Goal: Task Accomplishment & Management: Use online tool/utility

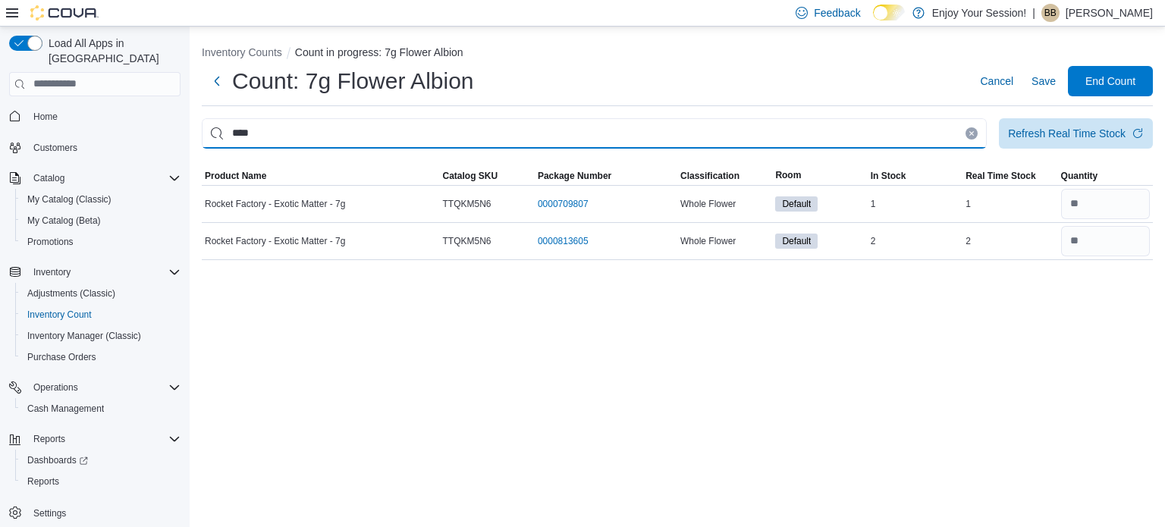
click at [481, 135] on input "****" at bounding box center [594, 133] width 785 height 30
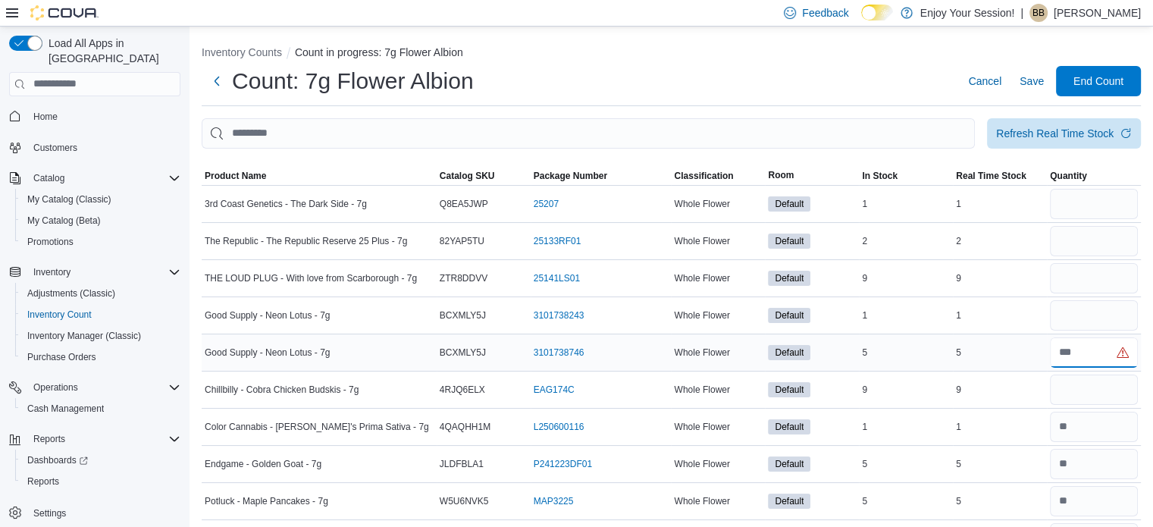
click at [1093, 353] on input "number" at bounding box center [1094, 352] width 88 height 30
type input "*"
click at [1066, 212] on input "number" at bounding box center [1094, 204] width 88 height 30
type input "*"
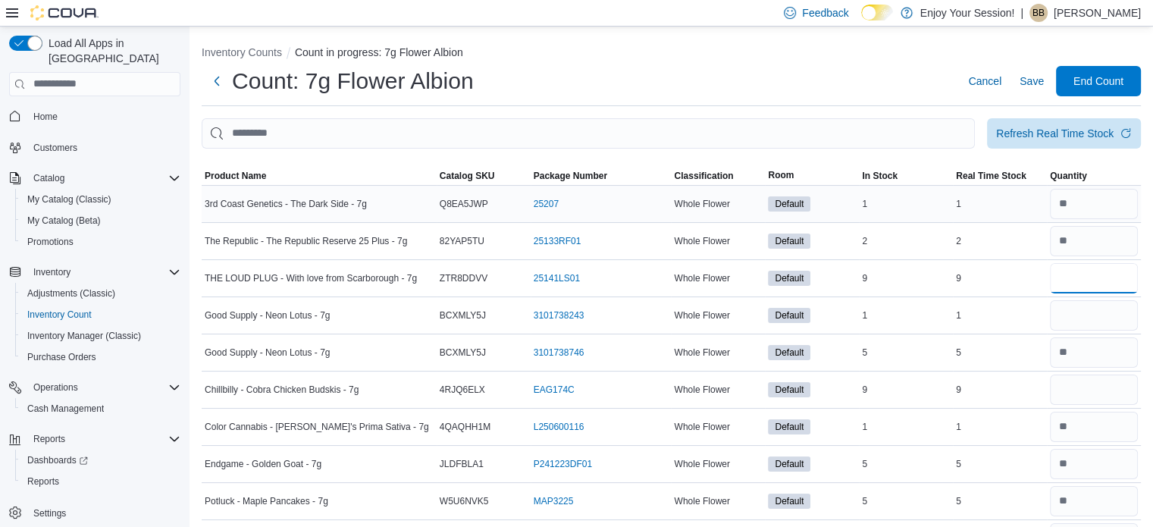
type input "*"
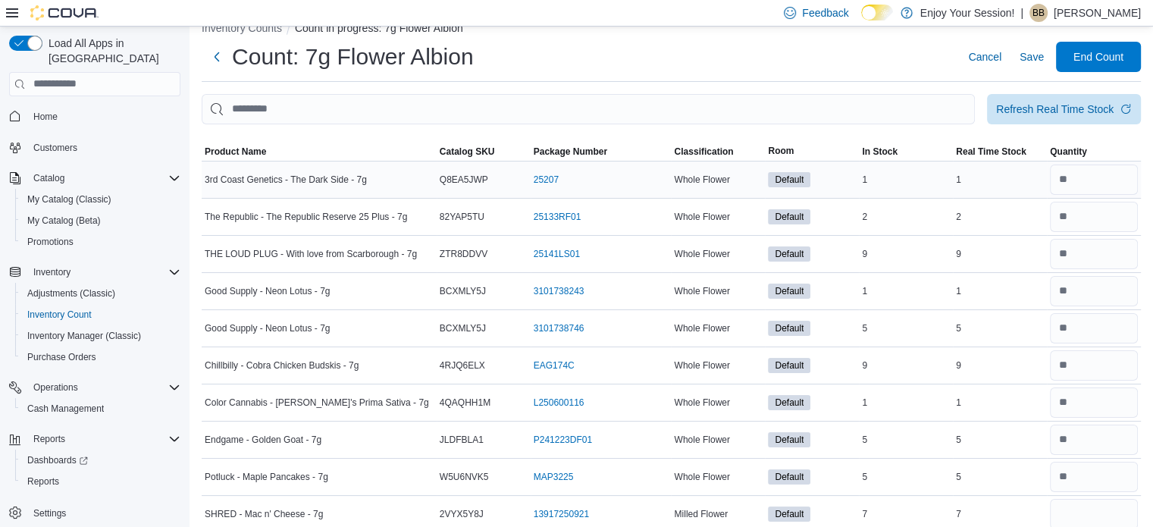
scroll to position [309, 0]
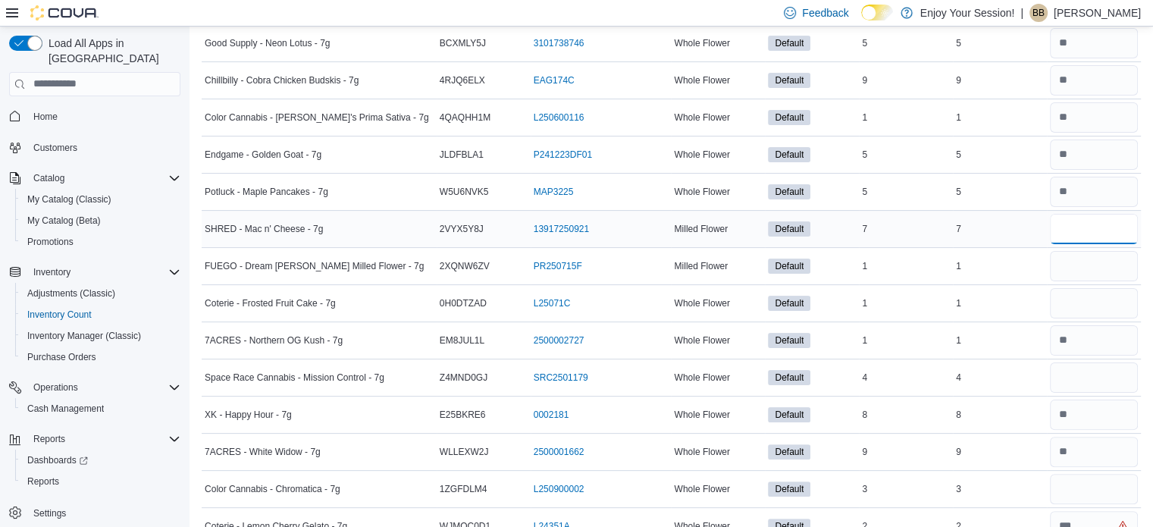
click at [1099, 228] on input "number" at bounding box center [1094, 229] width 88 height 30
type input "*"
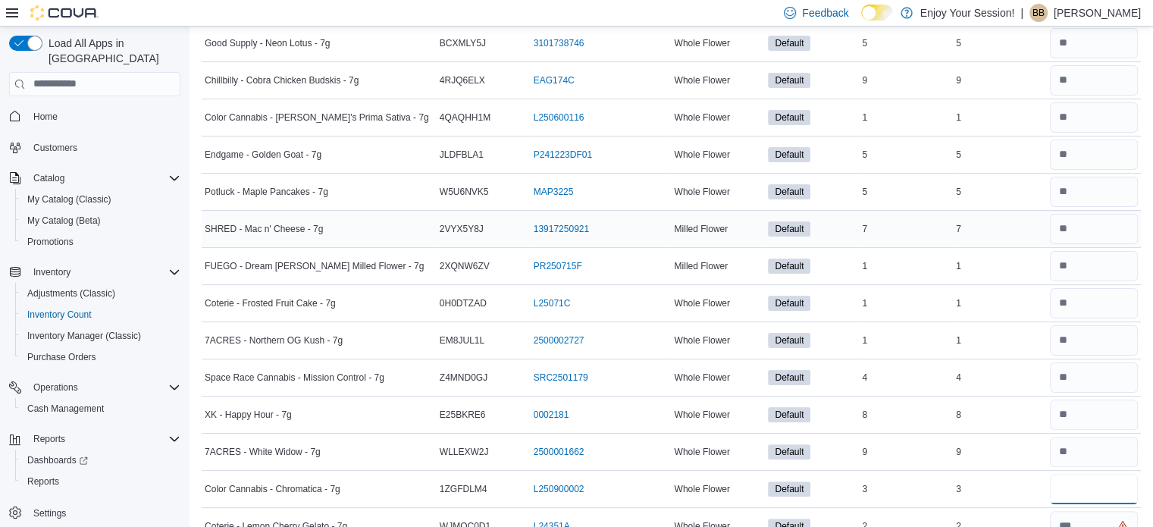
type input "*"
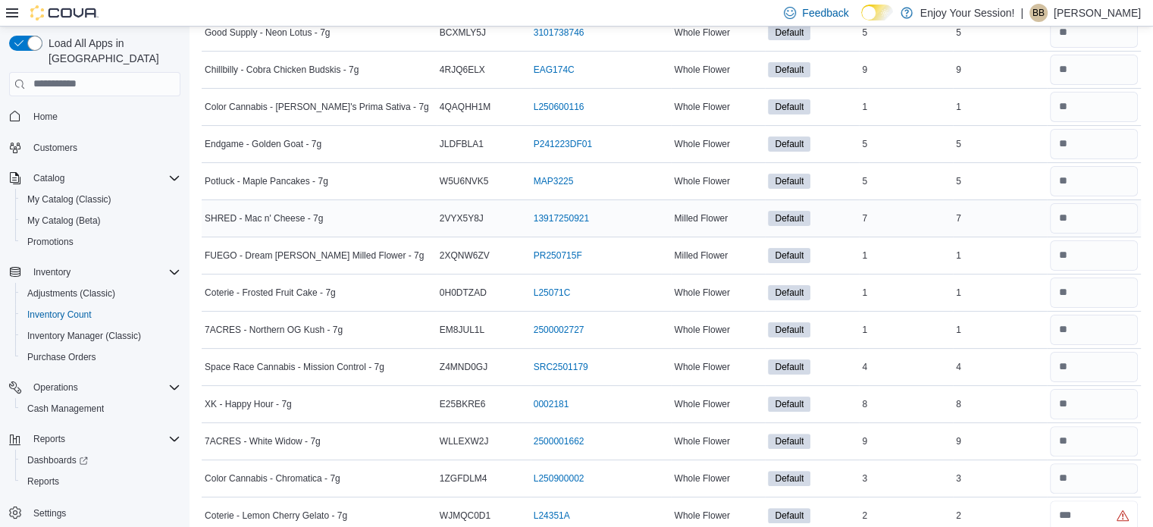
type input "*"
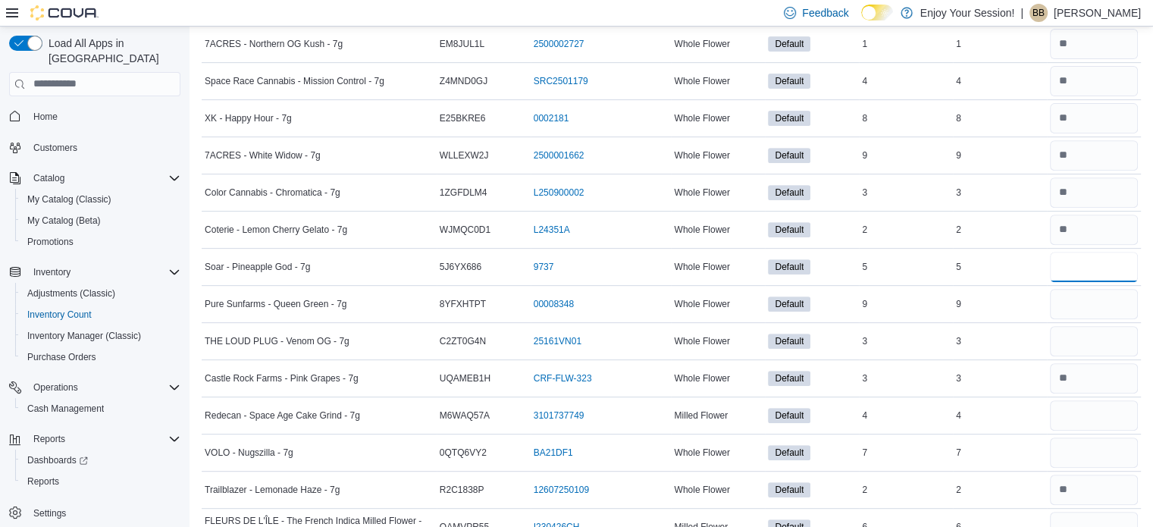
type input "*"
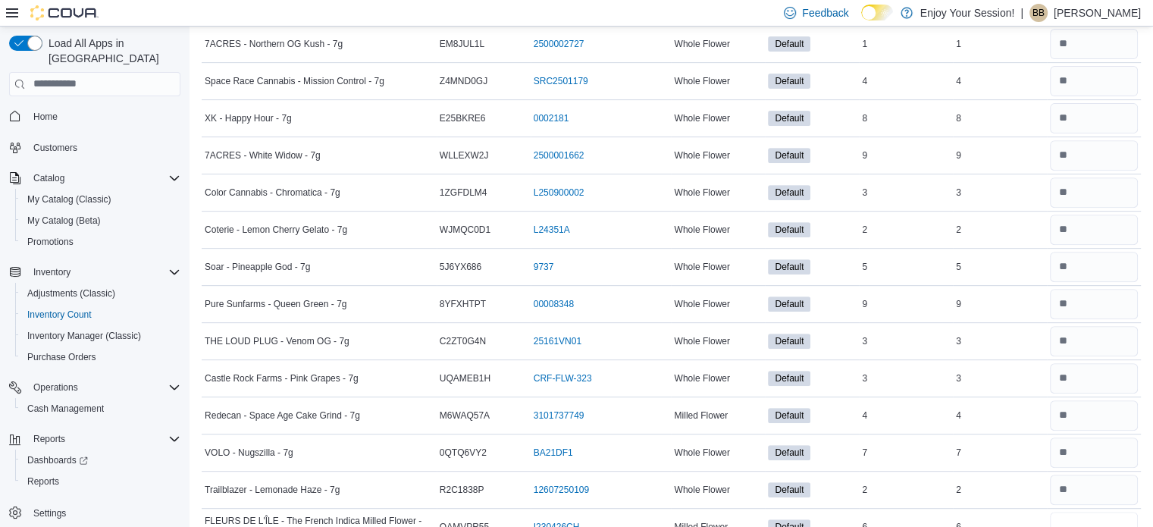
scroll to position [616, 0]
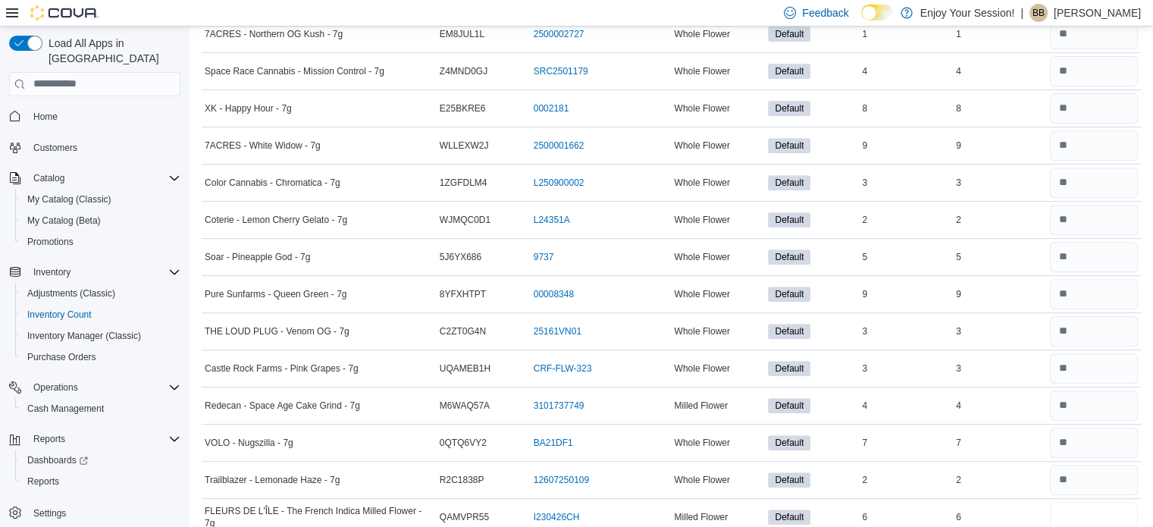
type input "*"
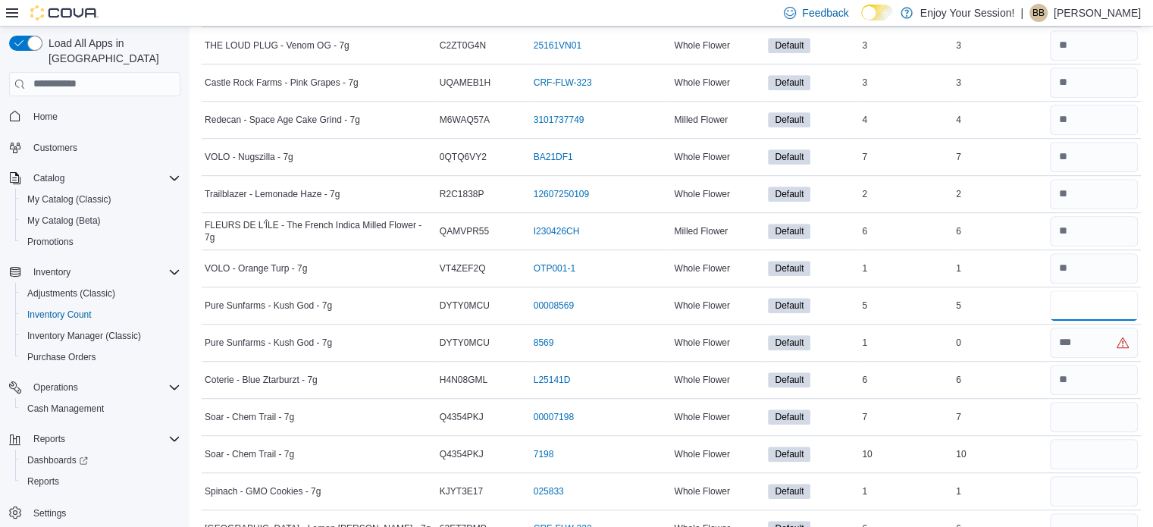
type input "*"
type input "**"
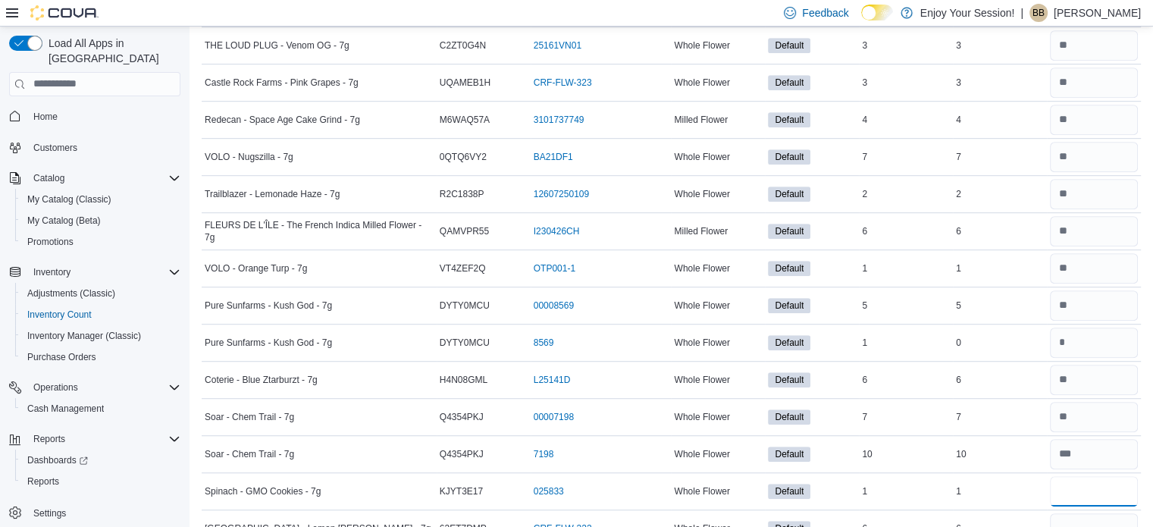
type input "*"
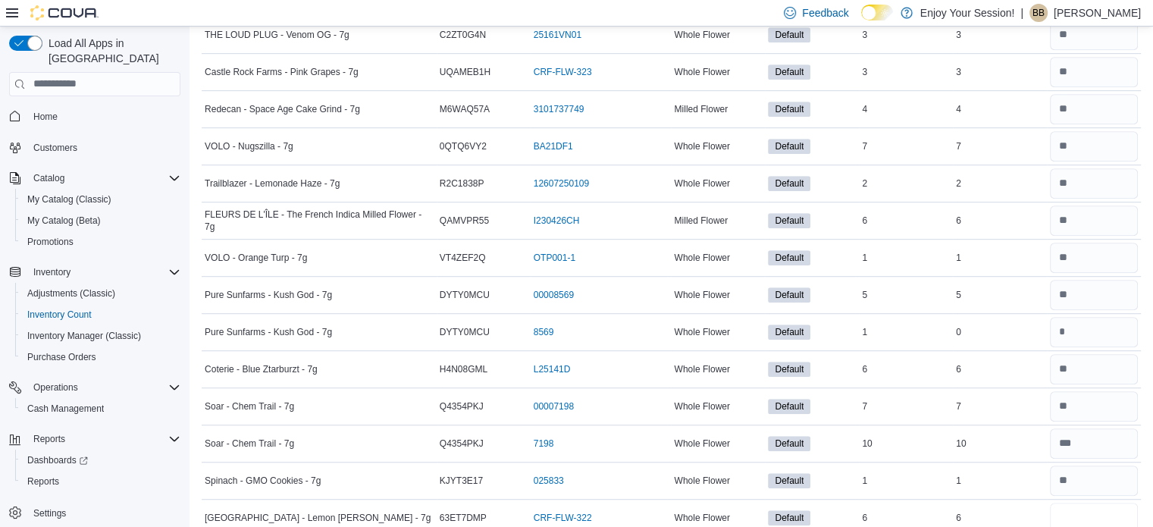
type input "*"
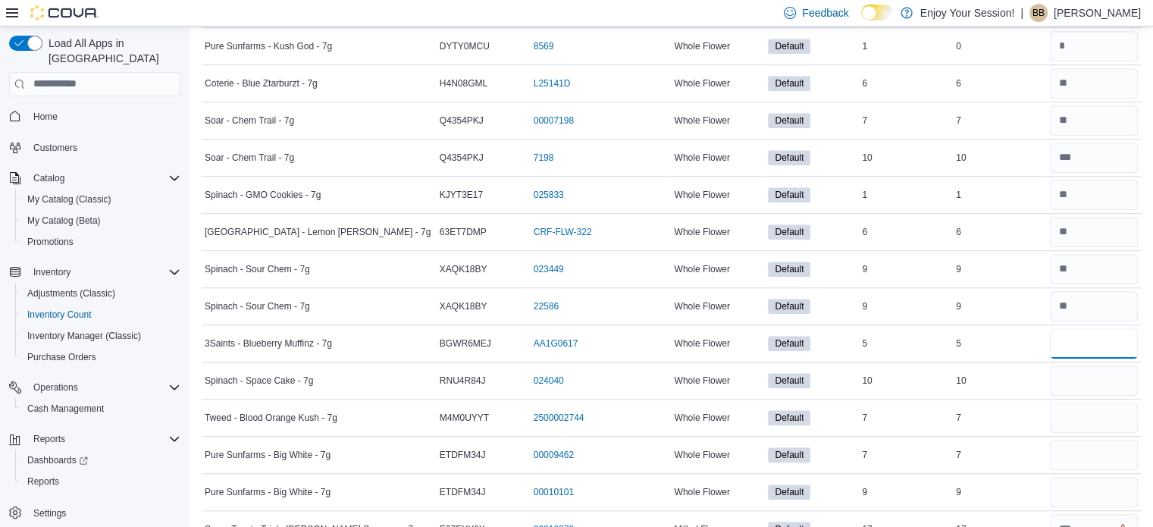
type input "*"
type input "**"
type input "*"
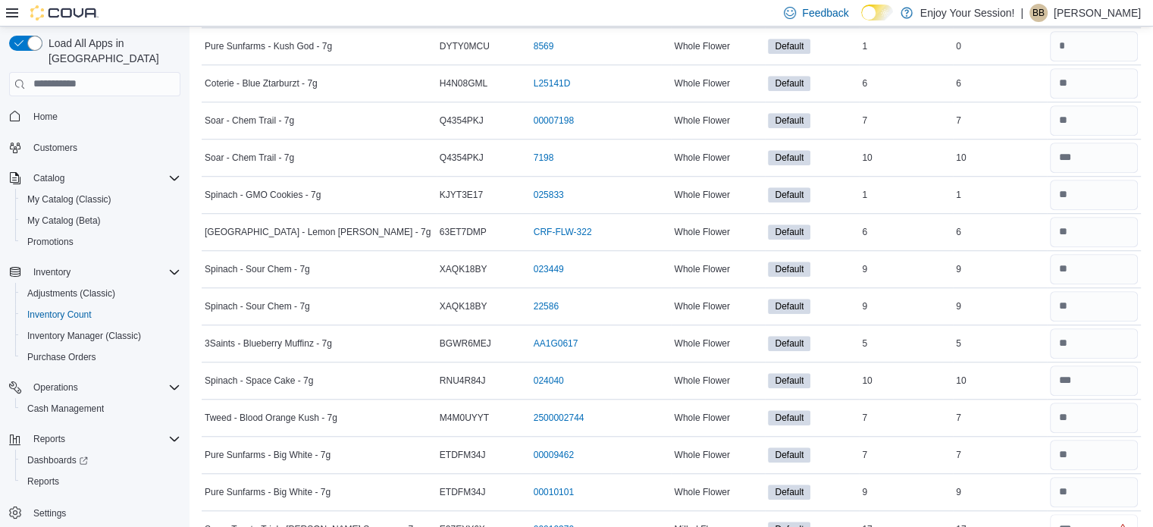
scroll to position [1208, 0]
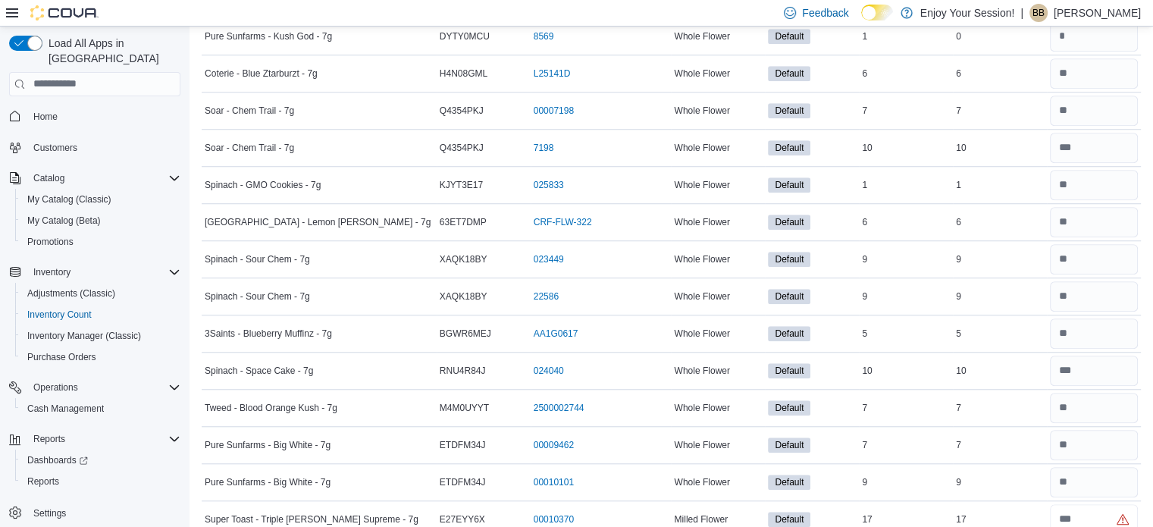
type input "**"
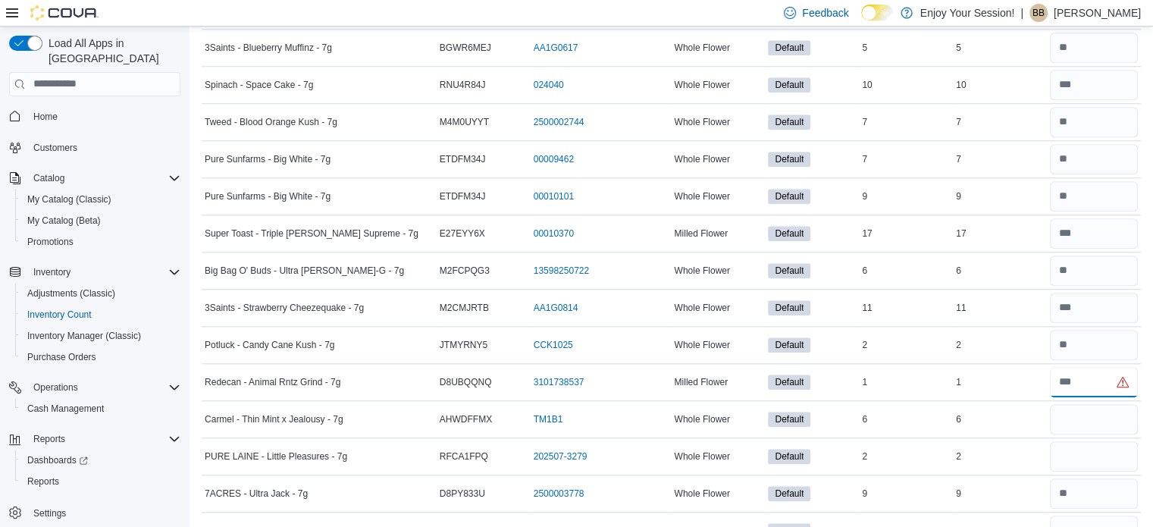
type input "*"
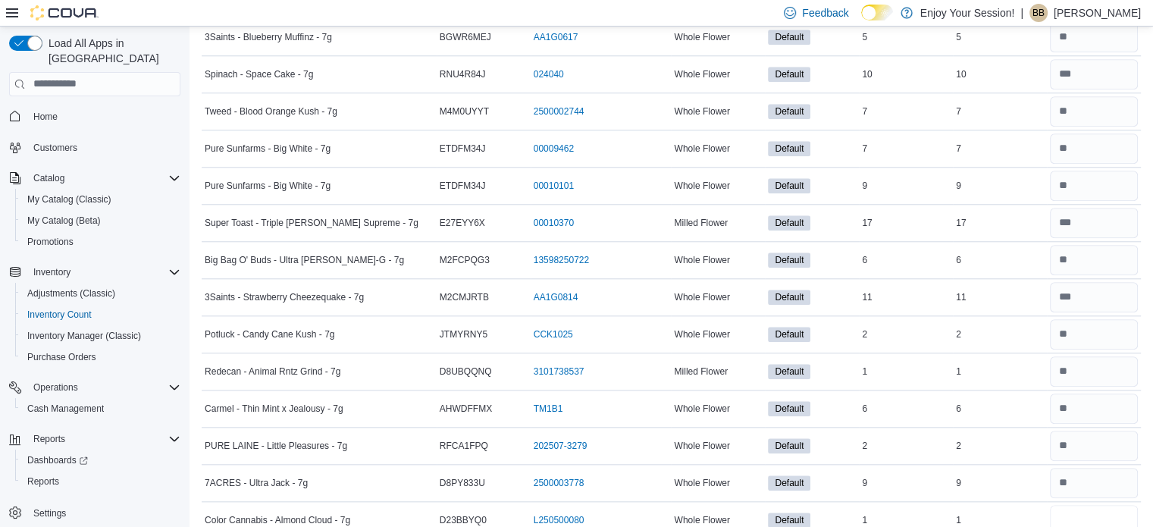
type input "*"
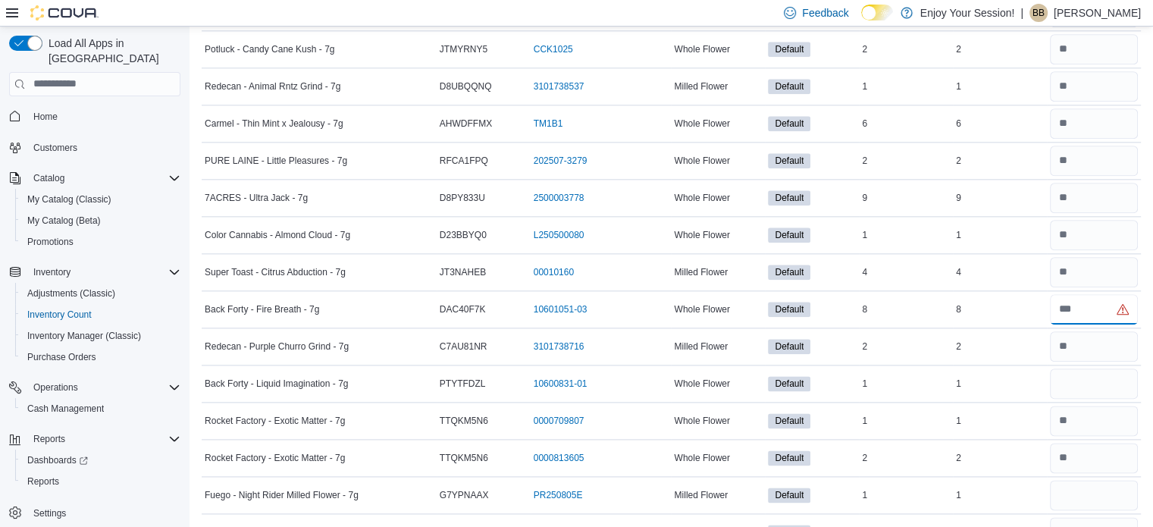
type input "*"
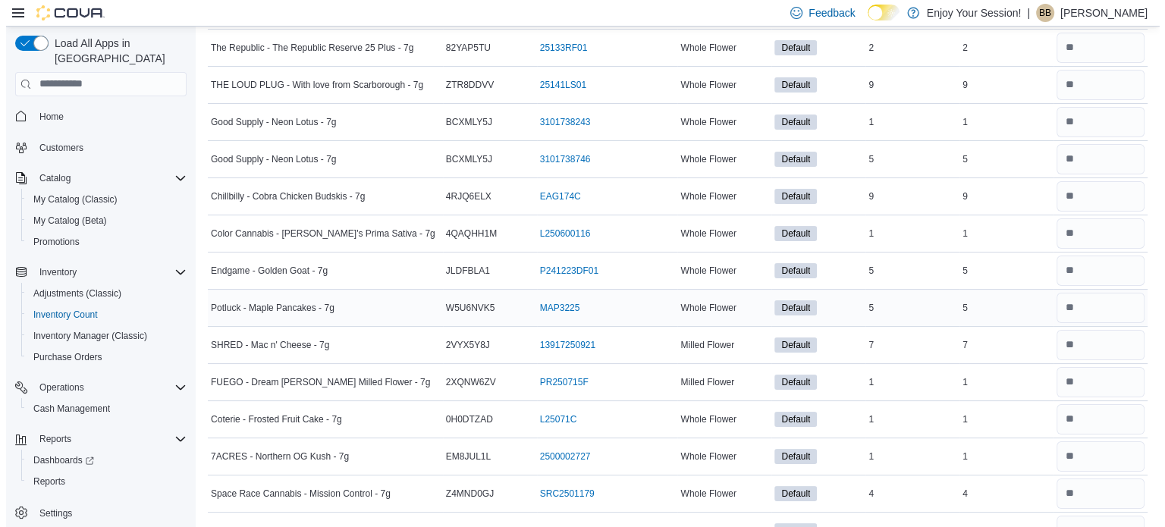
scroll to position [0, 0]
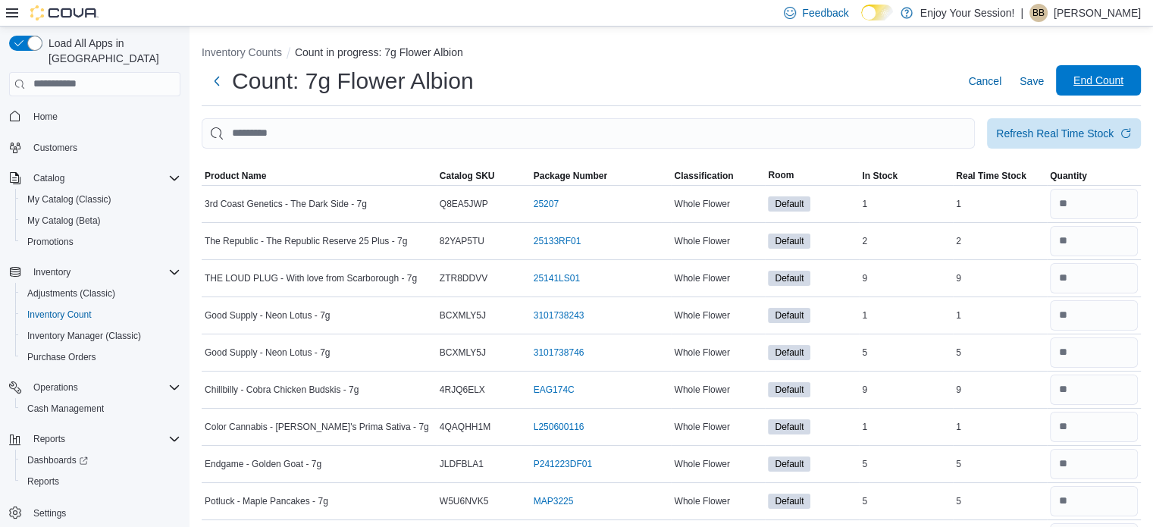
click at [1107, 74] on span "End Count" at bounding box center [1099, 80] width 50 height 15
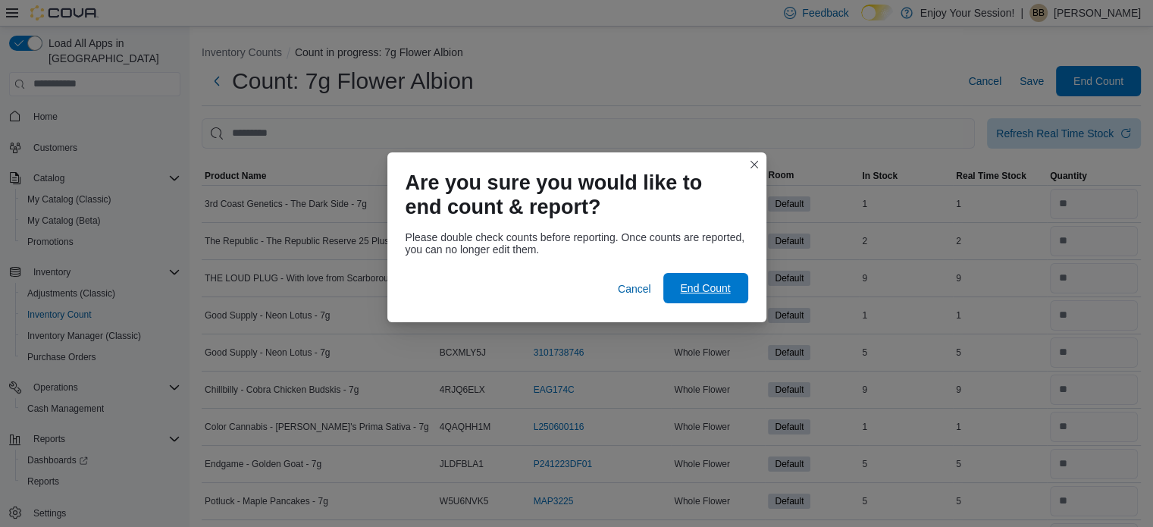
click at [698, 282] on span "End Count" at bounding box center [705, 288] width 50 height 15
